Goal: Task Accomplishment & Management: Manage account settings

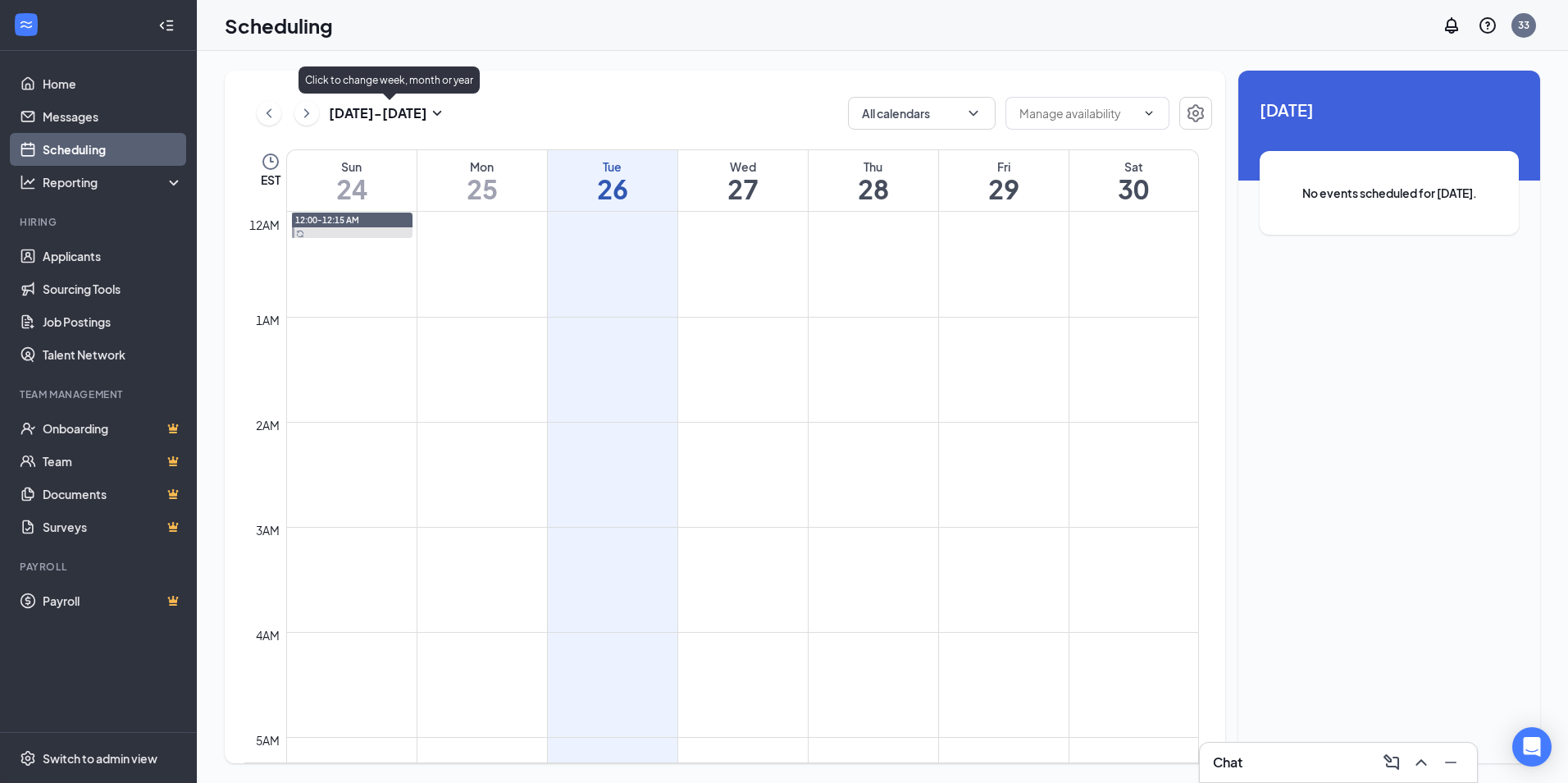
scroll to position [807, 0]
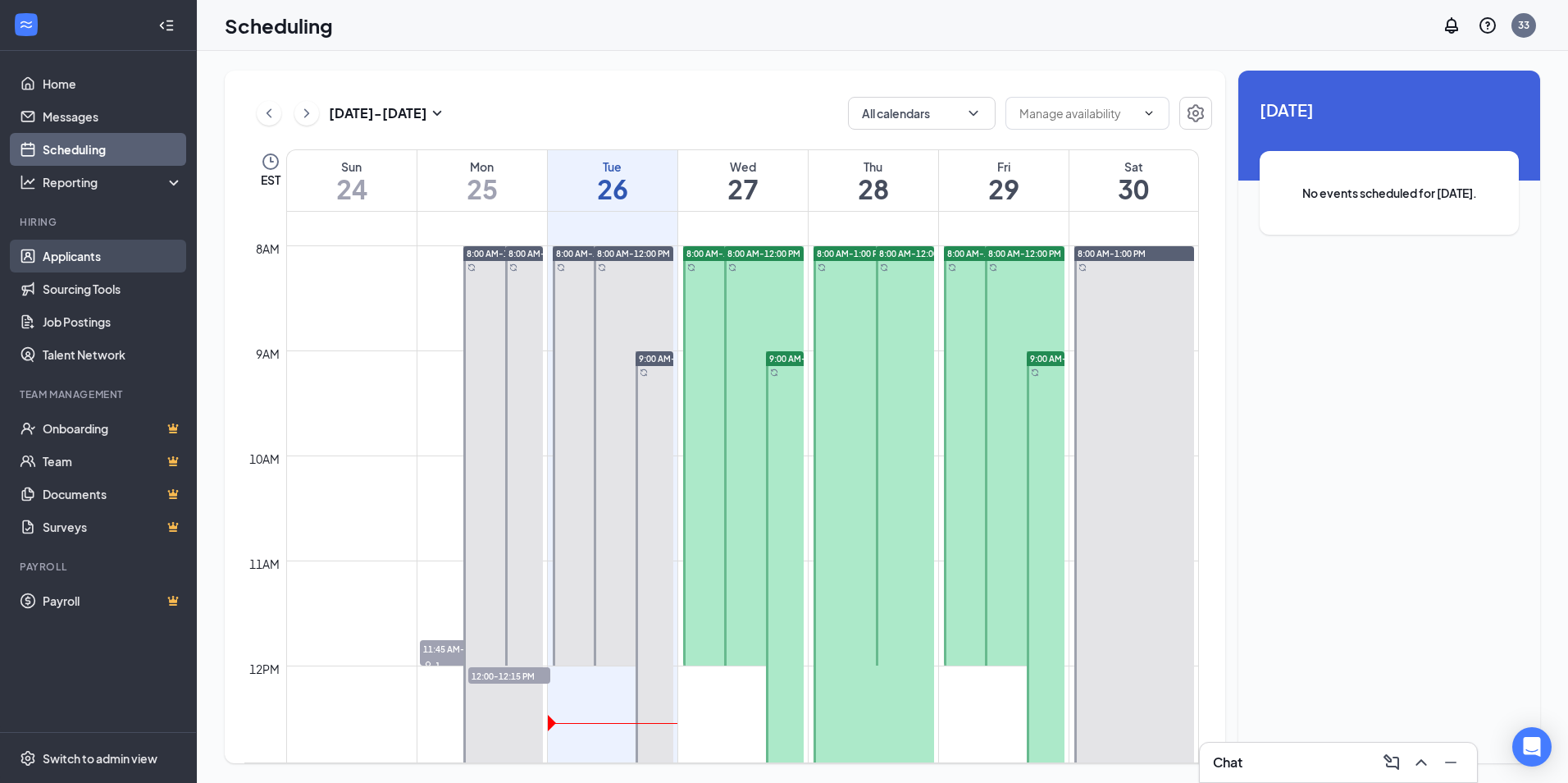
click at [85, 262] on link "Applicants" at bounding box center [112, 256] width 140 height 33
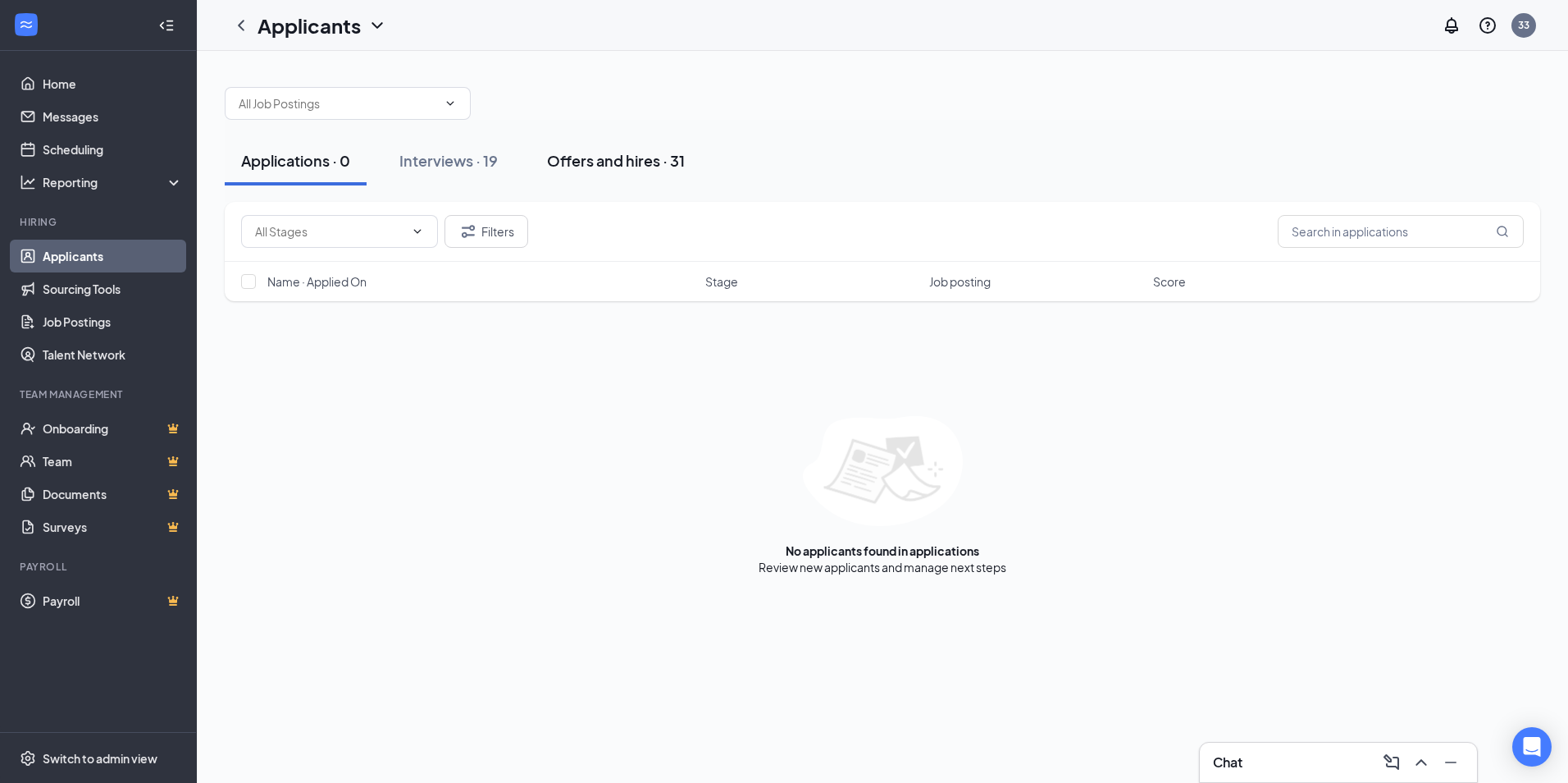
click at [592, 165] on div "Offers and hires · 31" at bounding box center [616, 160] width 138 height 21
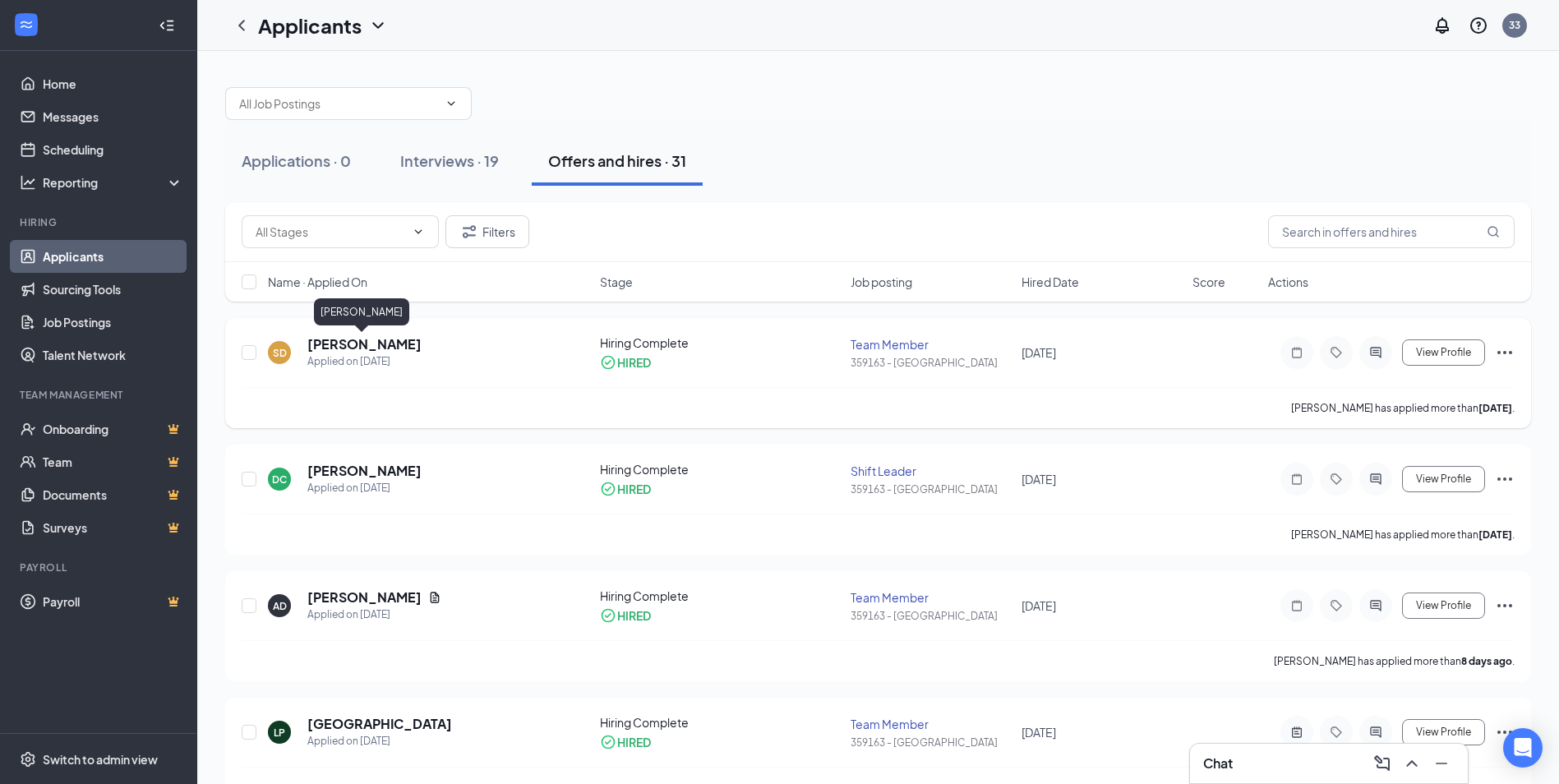
click at [376, 352] on h5 "[PERSON_NAME]" at bounding box center [364, 344] width 114 height 18
click at [376, 352] on div at bounding box center [779, 392] width 1559 height 784
click at [329, 340] on h5 "[PERSON_NAME]" at bounding box center [364, 344] width 114 height 18
